Goal: Communication & Community: Ask a question

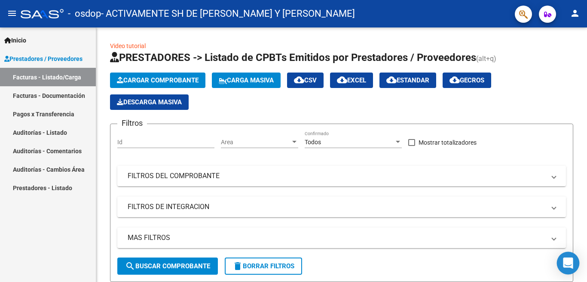
click at [566, 261] on icon "Open Intercom Messenger" at bounding box center [568, 263] width 10 height 11
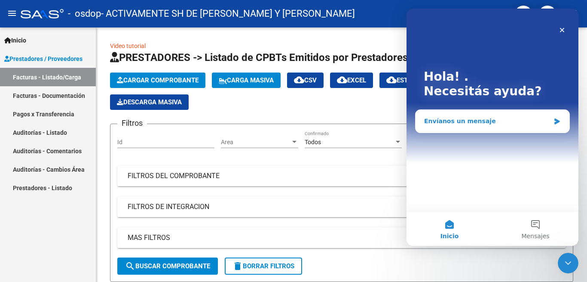
click at [483, 125] on div "Envíanos un mensaje" at bounding box center [487, 121] width 126 height 9
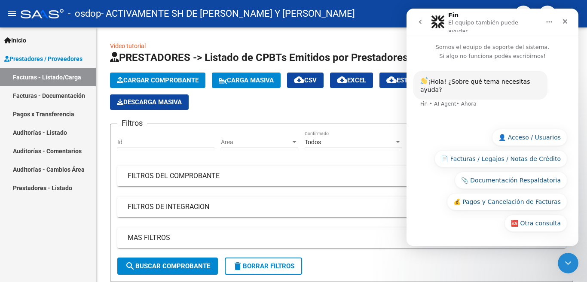
click at [511, 161] on button "📄 Facturas / Legajos / Notas de Crédito" at bounding box center [500, 158] width 133 height 17
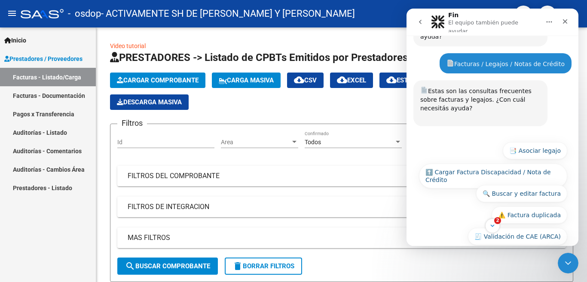
scroll to position [96, 0]
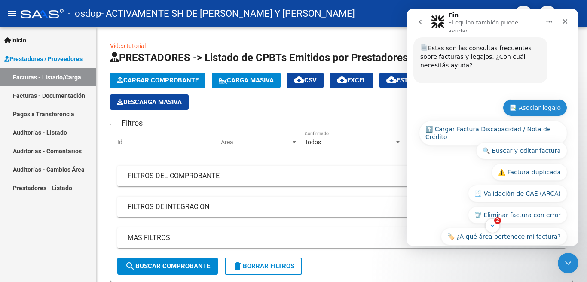
click at [535, 99] on button "📑 Asociar legajo" at bounding box center [535, 107] width 64 height 17
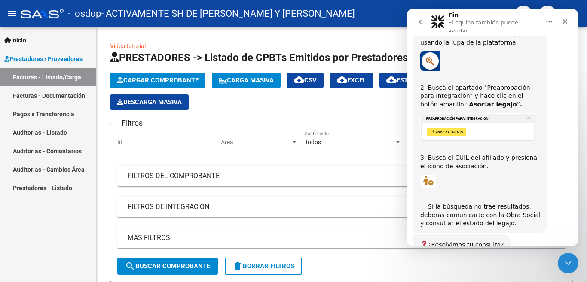
scroll to position [240, 0]
click at [430, 174] on img "Fin dice…" at bounding box center [427, 180] width 15 height 13
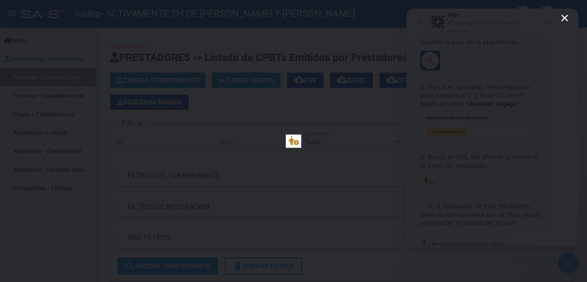
click at [297, 142] on img "Cerrar" at bounding box center [293, 140] width 15 height 13
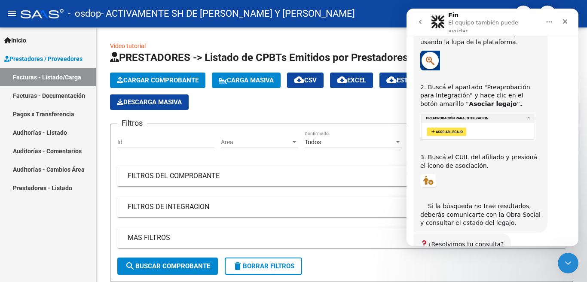
click at [432, 174] on img "Fin dice…" at bounding box center [427, 180] width 15 height 13
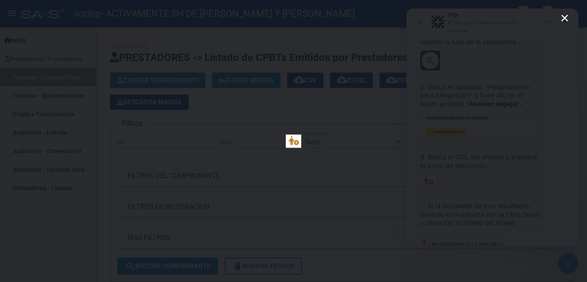
click at [566, 18] on icon "Cerrar" at bounding box center [564, 18] width 10 height 10
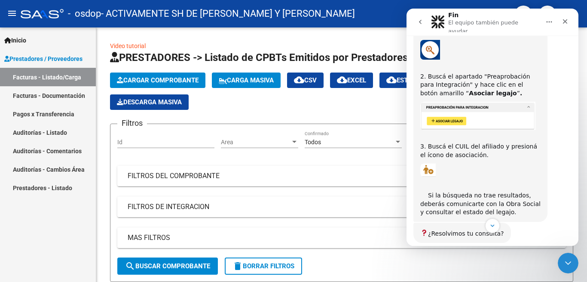
scroll to position [293, 0]
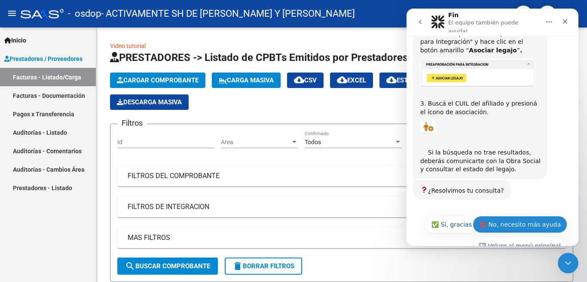
click at [530, 216] on button "❌ No, necesito más ayuda" at bounding box center [520, 224] width 95 height 17
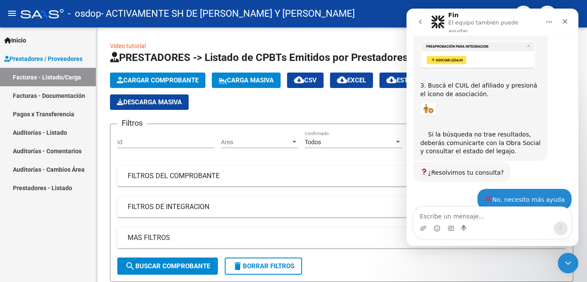
scroll to position [379, 0]
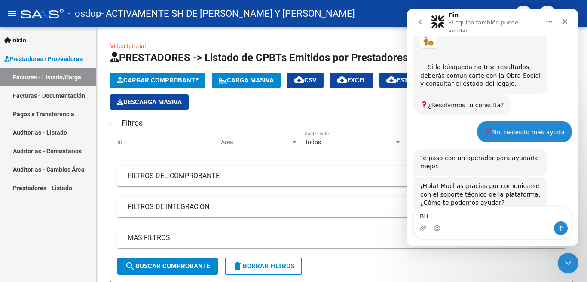
type textarea "B"
type textarea "b"
type textarea "buenas tardes"
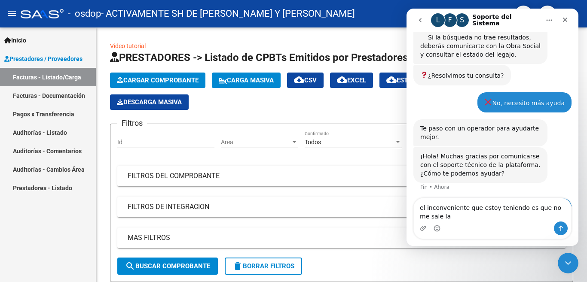
scroll to position [413, 0]
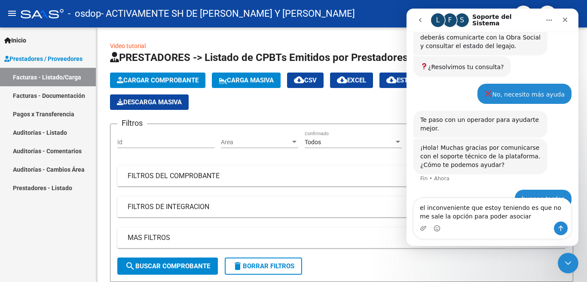
click at [497, 217] on textarea "el inconveniente que estoy teniendo es que no me sale la opción para poder asoc…" at bounding box center [492, 209] width 157 height 23
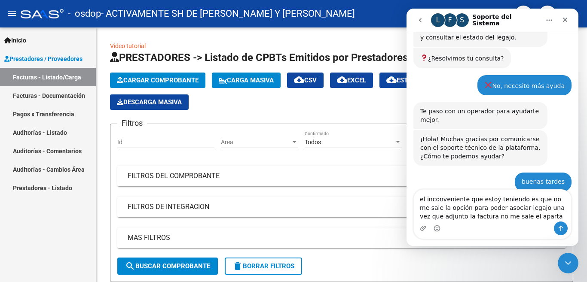
scroll to position [464, 0]
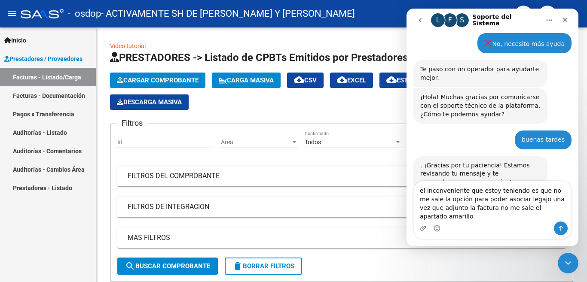
type textarea "el inconveniente que estoy teniendo es que no me sale la opción para poder asoc…"
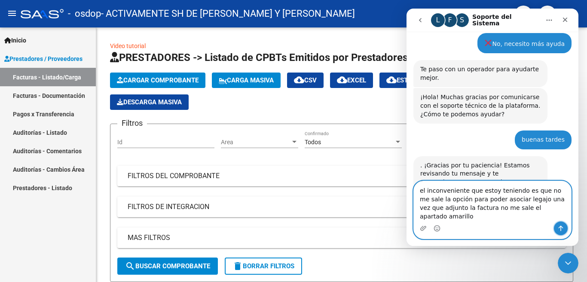
click at [560, 229] on icon "Enviar un mensaje…" at bounding box center [560, 228] width 7 height 7
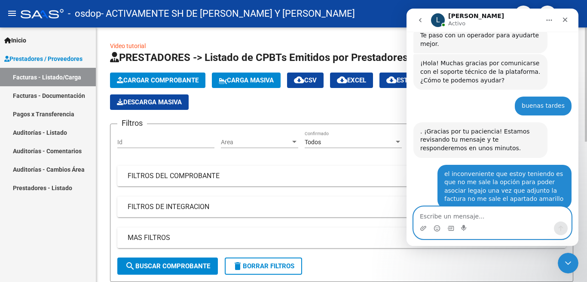
scroll to position [543, 0]
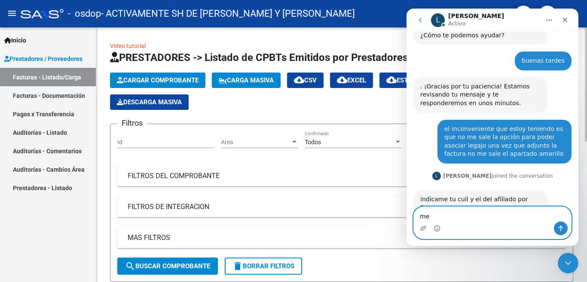
type textarea "m"
type textarea "30717067602 ACTIVAMENTE SRL"
click at [561, 232] on icon "Enviar un mensaje…" at bounding box center [560, 228] width 7 height 7
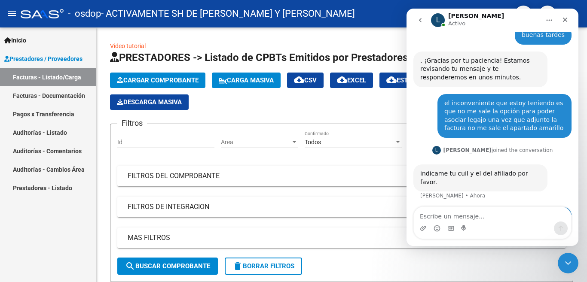
click at [513, 223] on div "Intercom Messenger" at bounding box center [492, 229] width 157 height 14
click at [508, 229] on div "Intercom Messenger" at bounding box center [492, 229] width 157 height 14
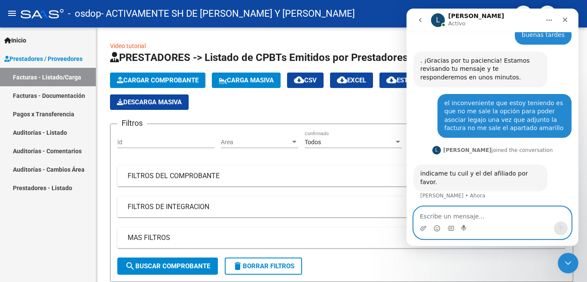
click at [504, 219] on textarea "Escribe un mensaje..." at bounding box center [492, 214] width 157 height 15
type textarea "Y"
click at [466, 217] on textarea "los afiliados son [PERSON_NAME]" at bounding box center [492, 214] width 157 height 15
click at [507, 219] on textarea "los afiliados son [PERSON_NAME]" at bounding box center [492, 214] width 157 height 15
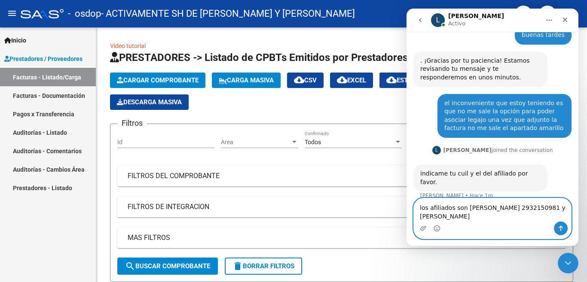
scroll to position [577, 0]
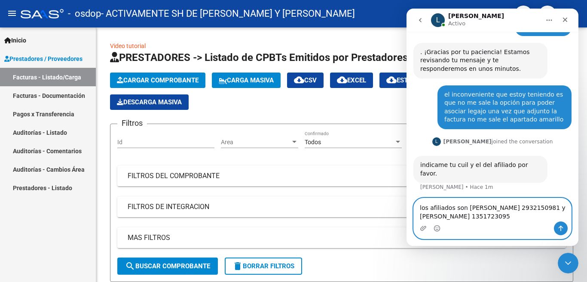
type textarea "los afiliados son [PERSON_NAME] 2932150981 y [PERSON_NAME] 1351723095"
click at [563, 233] on button "Enviar un mensaje…" at bounding box center [561, 229] width 14 height 14
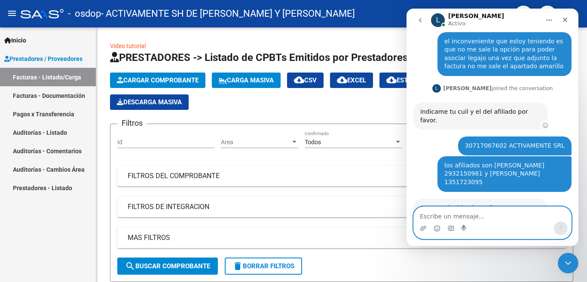
scroll to position [667, 0]
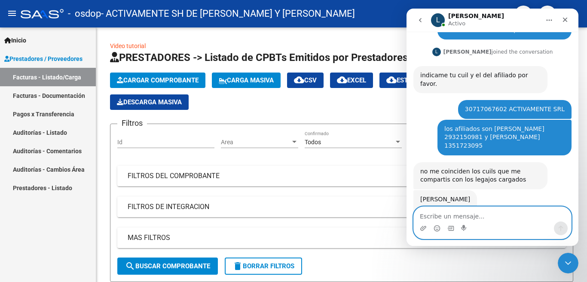
click at [485, 211] on textarea "Escribe un mensaje..." at bounding box center [492, 214] width 157 height 15
type textarea "si si"
click at [561, 229] on icon "Enviar un mensaje…" at bounding box center [560, 228] width 7 height 7
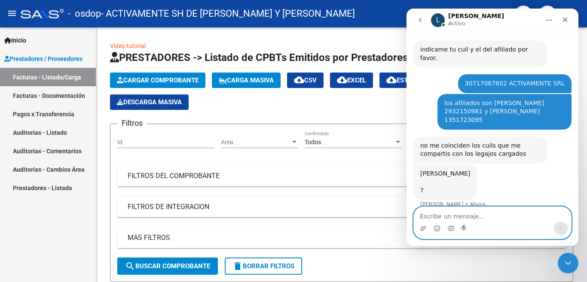
click at [480, 215] on textarea "Escribe un mensaje..." at bounding box center [492, 214] width 157 height 15
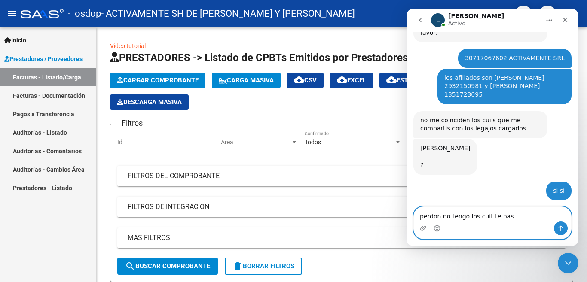
scroll to position [738, 0]
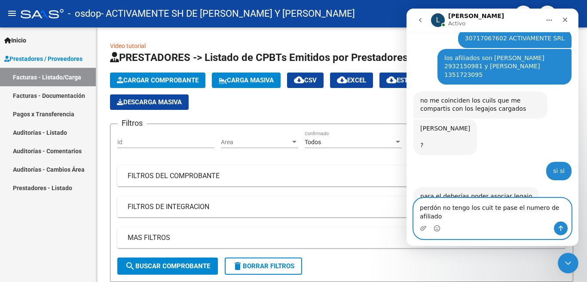
type textarea "perdón no tengo los cuit te pase el numero de afiliado"
click at [563, 229] on icon "Enviar un mensaje…" at bounding box center [560, 228] width 7 height 7
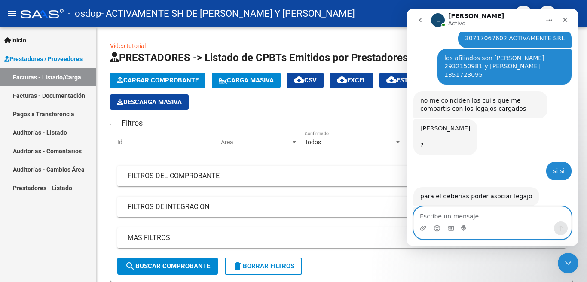
scroll to position [772, 0]
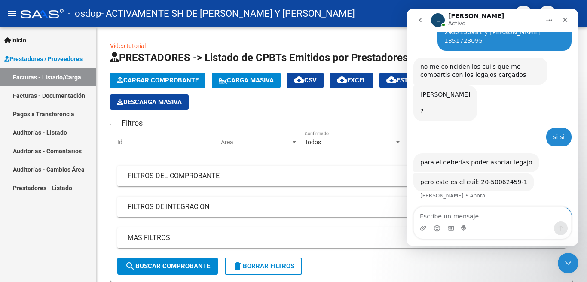
click at [482, 226] on div "Intercom Messenger" at bounding box center [492, 229] width 157 height 14
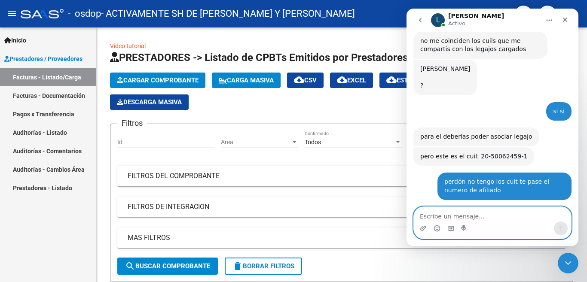
click at [475, 216] on textarea "Escribe un mensaje..." at bounding box center [492, 214] width 157 height 15
type textarea "no me sale el apartado amarillo"
click at [565, 228] on button "Enviar un mensaje…" at bounding box center [561, 229] width 14 height 14
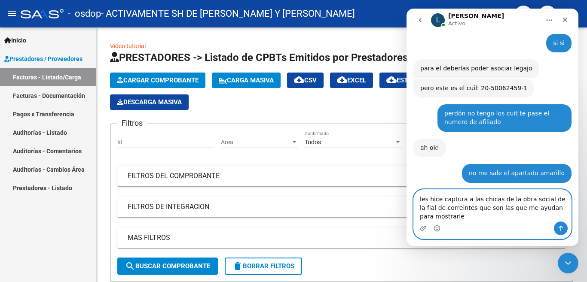
scroll to position [875, 0]
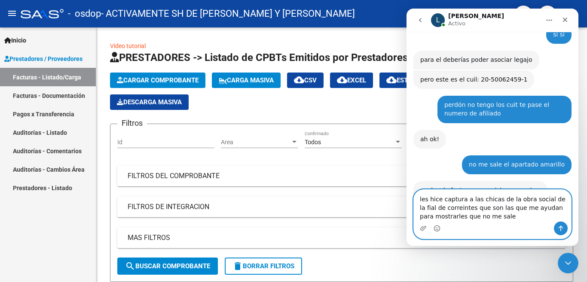
click at [562, 220] on textarea "les hice captura a las chicas de la obra social de la fial de correintes que so…" at bounding box center [492, 206] width 157 height 32
type textarea "les hice captura a las chicas de la obra social de la fial de correintes que so…"
click at [561, 227] on icon "Enviar un mensaje…" at bounding box center [560, 229] width 5 height 6
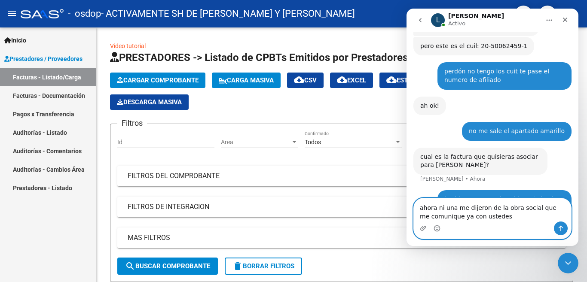
scroll to position [941, 0]
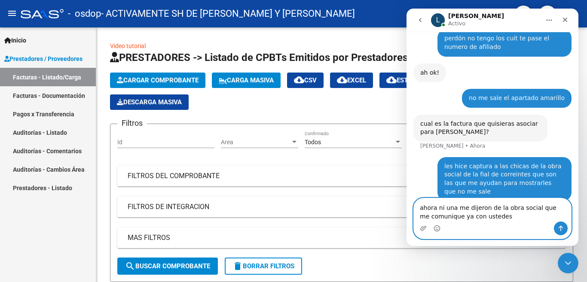
click at [454, 208] on textarea "ahora ni una me dijeron de la obra social que me comunique ya con ustedes" at bounding box center [492, 209] width 157 height 23
click at [494, 217] on textarea "ahora ni un, me dijeron de la obra social que me comunique ya con ustedes" at bounding box center [492, 209] width 157 height 23
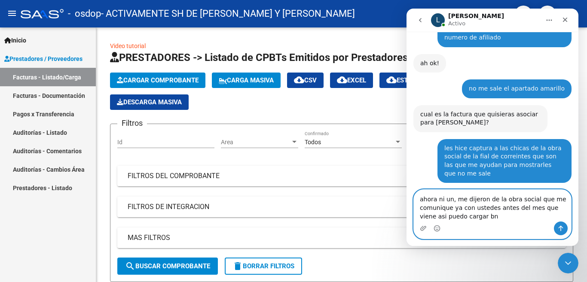
scroll to position [984, 0]
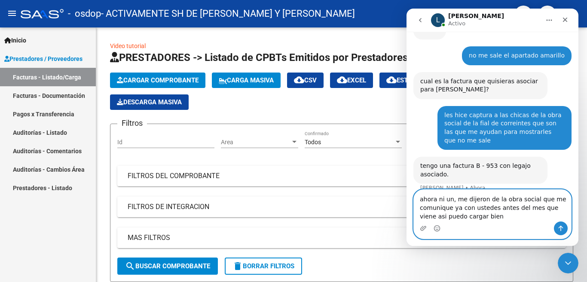
type textarea "ahora ni un, me dijeron de la obra social que me comunique ya con ustedes antes…"
click at [559, 228] on icon "Enviar un mensaje…" at bounding box center [560, 229] width 5 height 6
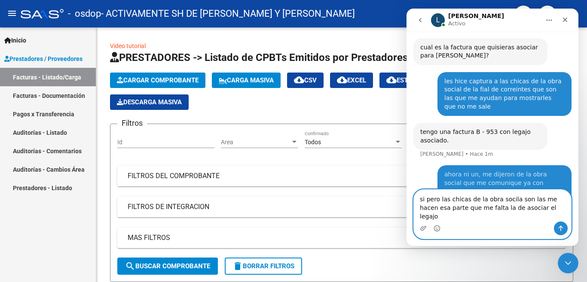
scroll to position [1026, 0]
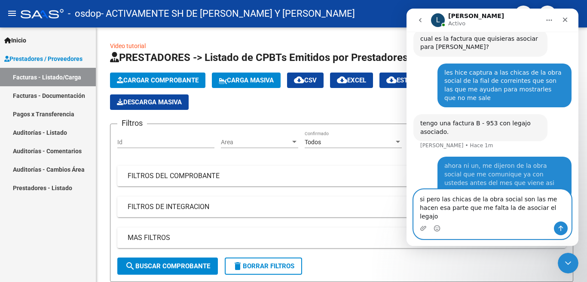
type textarea "si pero las chicas de la obra social son las me hacen esa parte que me falta la…"
click at [560, 226] on icon "Enviar un mensaje…" at bounding box center [560, 228] width 7 height 7
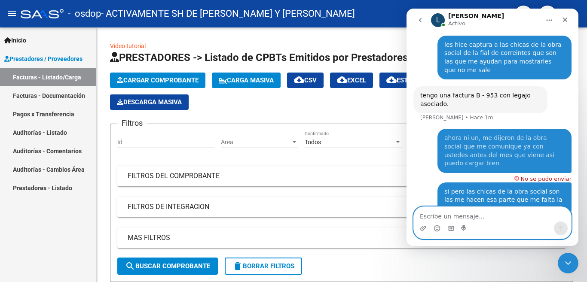
scroll to position [1021, 0]
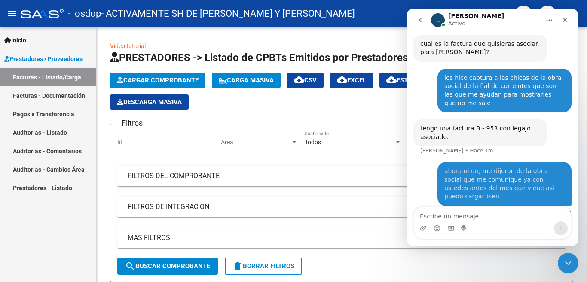
click at [470, 167] on div "ahora ni un, me dijeron de la obra social que me comunique ya con ustedes antes…" at bounding box center [504, 184] width 120 height 34
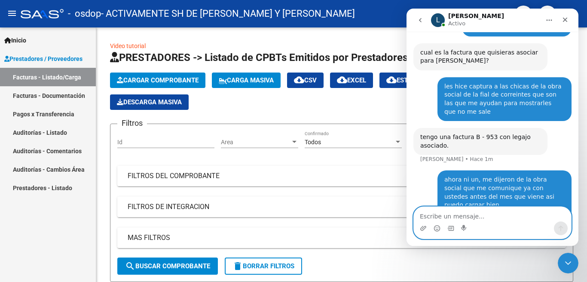
click at [433, 219] on textarea "Escribe un mensaje..." at bounding box center [492, 214] width 157 height 15
type textarea "c"
type textarea "subo el"
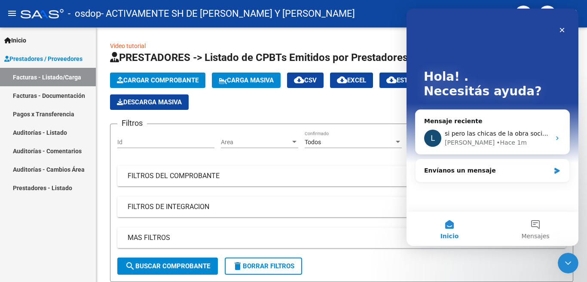
scroll to position [0, 0]
click at [535, 223] on button "1 Mensajes" at bounding box center [535, 229] width 86 height 34
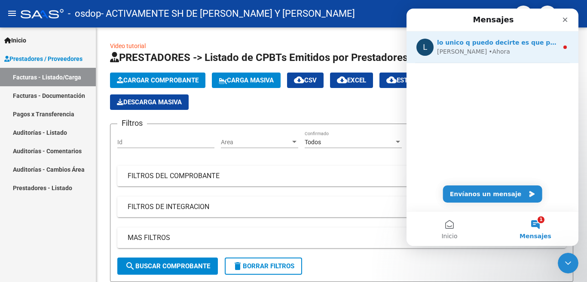
click at [518, 47] on div "[PERSON_NAME][GEOGRAPHIC_DATA]" at bounding box center [497, 51] width 121 height 9
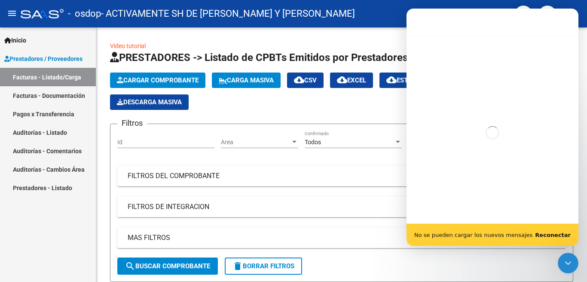
click at [550, 238] on b "Reconectar" at bounding box center [553, 235] width 36 height 6
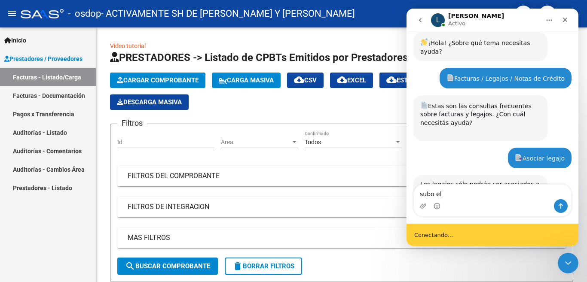
scroll to position [1, 0]
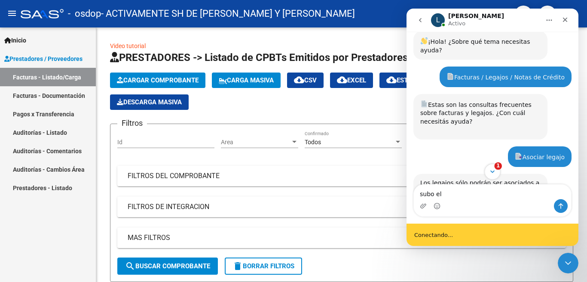
click at [496, 167] on span "1" at bounding box center [498, 166] width 8 height 8
click at [494, 172] on icon "Scroll to bottom" at bounding box center [492, 172] width 8 height 8
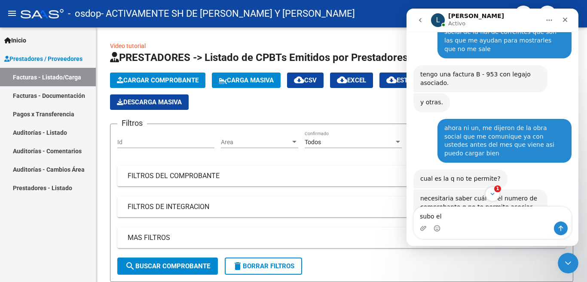
scroll to position [1179, 0]
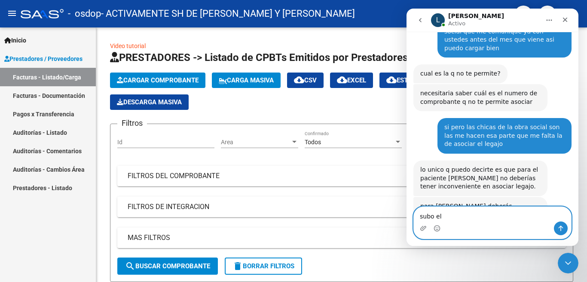
click at [457, 216] on textarea "subo el" at bounding box center [492, 214] width 157 height 15
drag, startPoint x: 440, startPoint y: 218, endPoint x: 410, endPoint y: 218, distance: 29.6
click at [410, 218] on div "subo el subo el" at bounding box center [492, 223] width 172 height 33
type textarea "pero no puedo no me sale el icono amarilo"
click at [564, 233] on button "Enviar un mensaje…" at bounding box center [561, 229] width 14 height 14
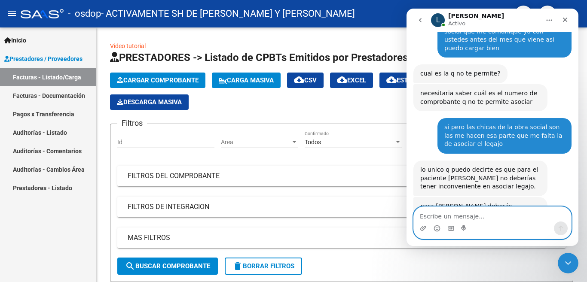
scroll to position [1205, 0]
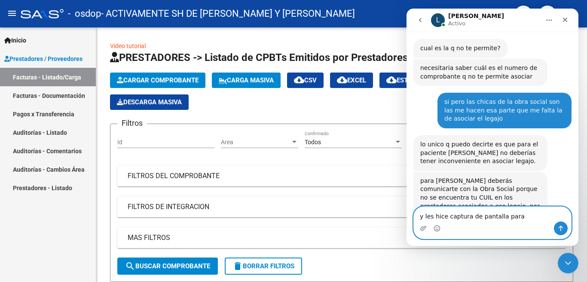
type textarea "y les hice captura de pantalla para"
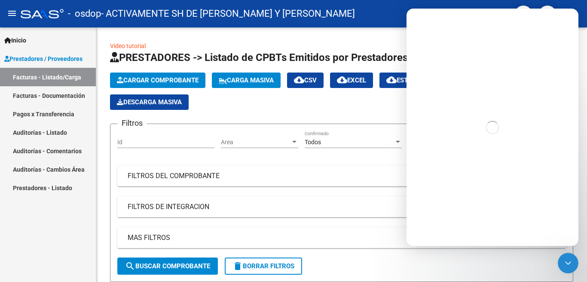
scroll to position [0, 0]
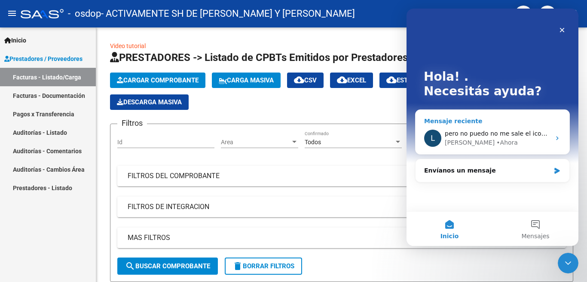
click at [484, 135] on span "pero no puedo no me sale el icono amarilo" at bounding box center [509, 133] width 128 height 7
click at [563, 28] on icon "Cerrar" at bounding box center [562, 30] width 5 height 5
